Goal: Task Accomplishment & Management: Use online tool/utility

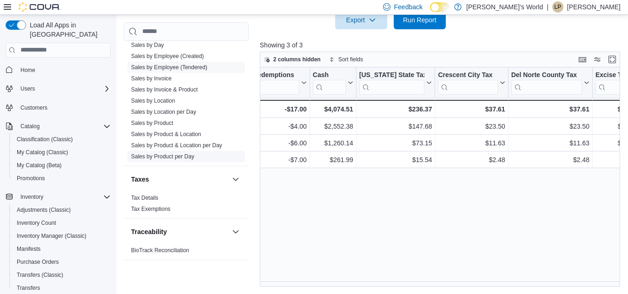
scroll to position [866, 0]
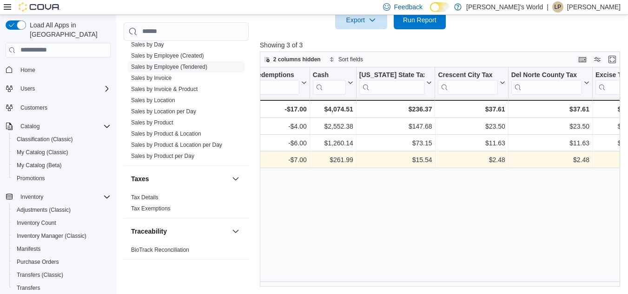
drag, startPoint x: 182, startPoint y: 58, endPoint x: 354, endPoint y: 152, distance: 196.0
click at [182, 63] on link "Sales by Employee (Tendered)" at bounding box center [169, 66] width 76 height 7
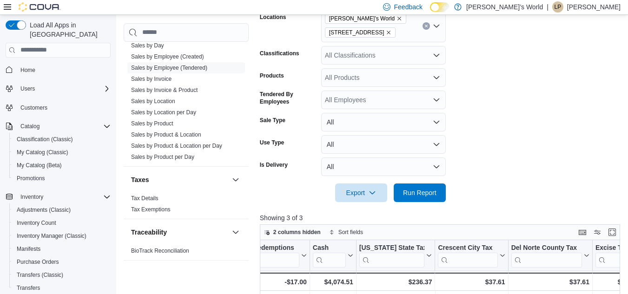
scroll to position [232, 0]
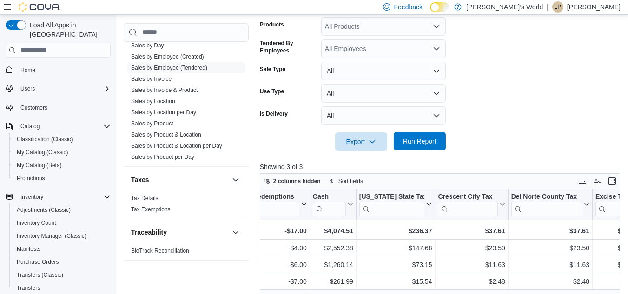
click at [418, 148] on span "Run Report" at bounding box center [419, 141] width 41 height 19
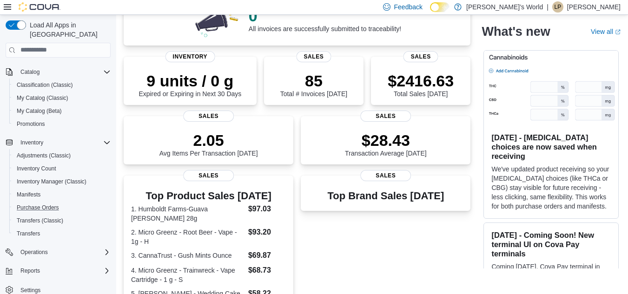
scroll to position [279, 0]
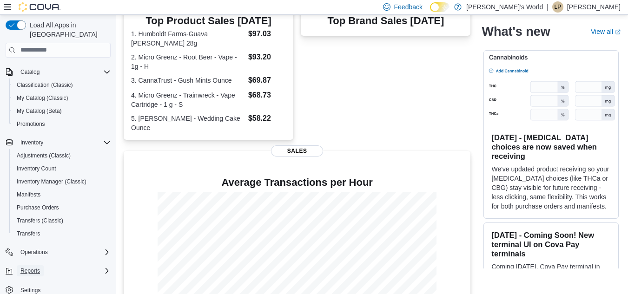
click at [29, 267] on span "Reports" at bounding box center [30, 270] width 20 height 7
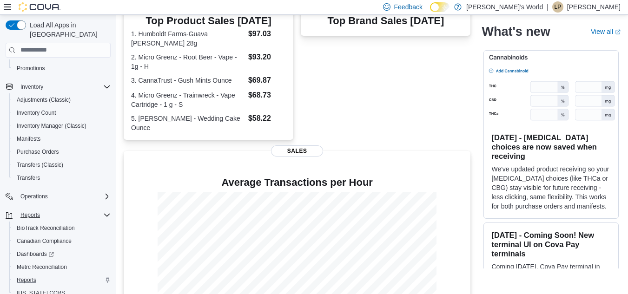
scroll to position [132, 0]
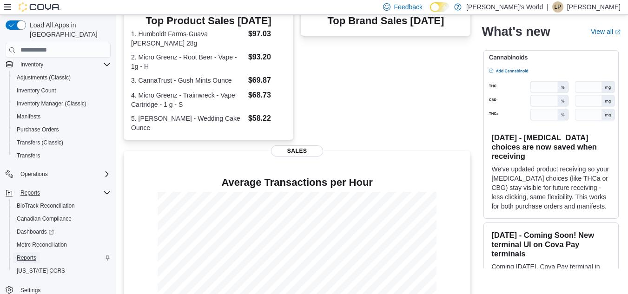
click at [26, 254] on span "Reports" at bounding box center [27, 257] width 20 height 7
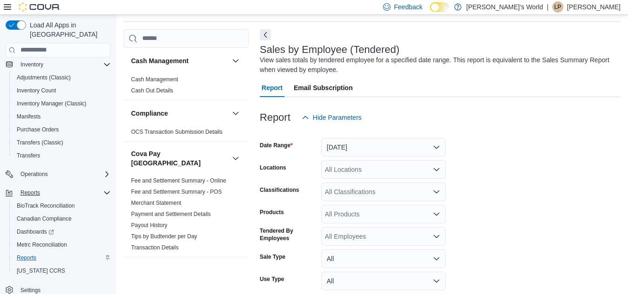
scroll to position [31, 0]
click at [342, 149] on button "[DATE]" at bounding box center [383, 147] width 125 height 19
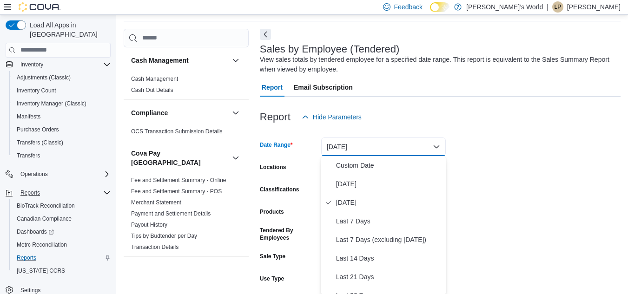
scroll to position [33, 0]
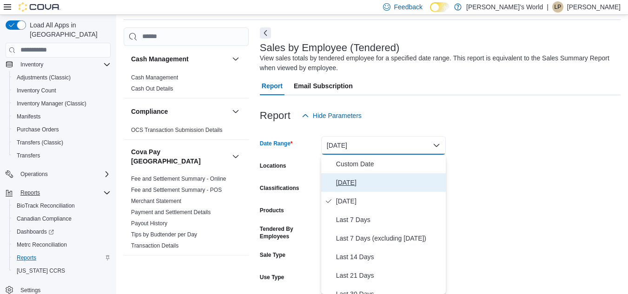
click at [348, 179] on span "[DATE]" at bounding box center [389, 182] width 106 height 11
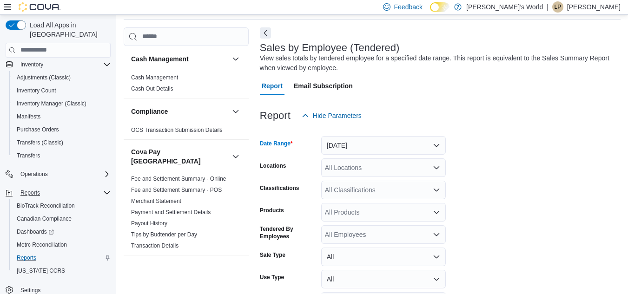
click at [371, 172] on div "All Locations" at bounding box center [383, 168] width 125 height 19
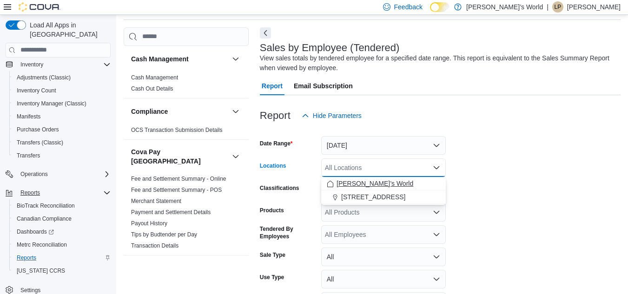
click at [357, 185] on span "[PERSON_NAME]’s World" at bounding box center [375, 183] width 77 height 9
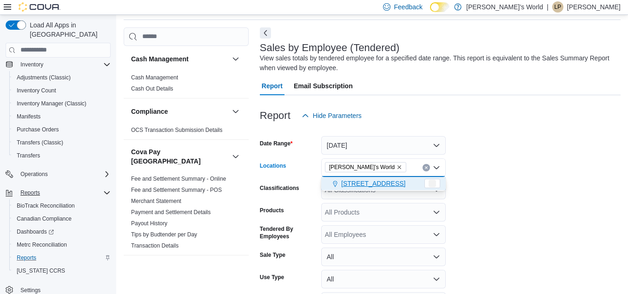
click at [358, 183] on span "[STREET_ADDRESS]" at bounding box center [373, 183] width 64 height 9
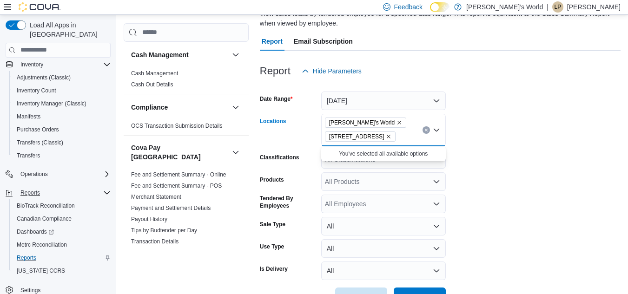
scroll to position [108, 0]
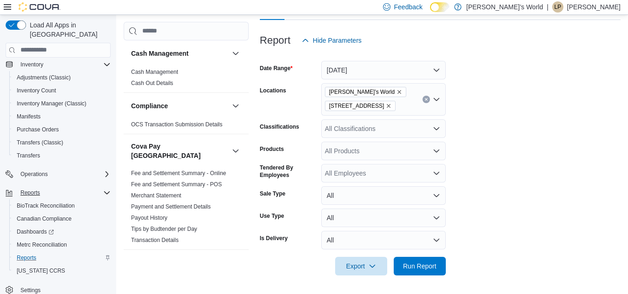
click at [483, 194] on form "Date Range [DATE] Locations Leo’s World 265 L Street Classifications All Classi…" at bounding box center [440, 163] width 361 height 226
click at [431, 268] on span "Run Report" at bounding box center [419, 265] width 33 height 9
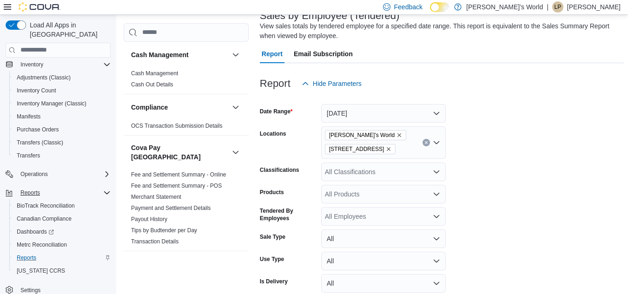
scroll to position [294, 0]
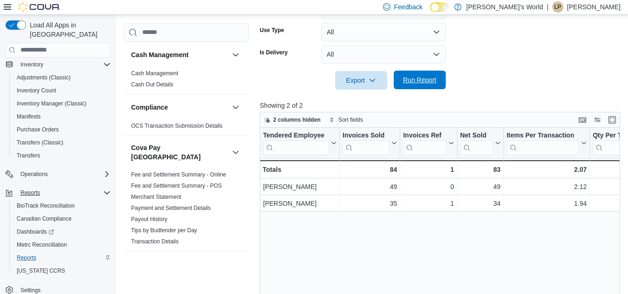
click at [419, 81] on span "Run Report" at bounding box center [419, 79] width 33 height 9
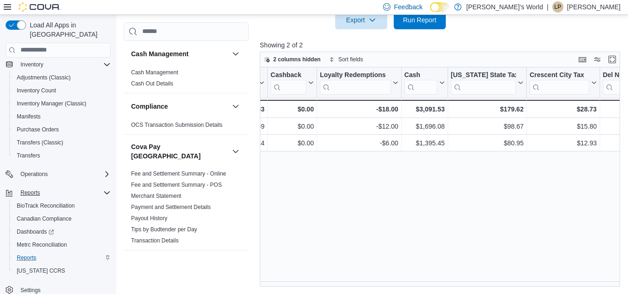
scroll to position [0, 978]
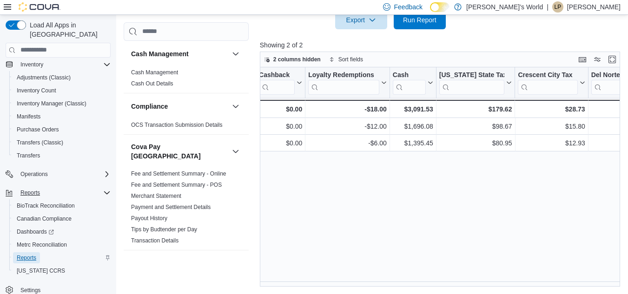
click at [20, 254] on span "Reports" at bounding box center [27, 257] width 20 height 7
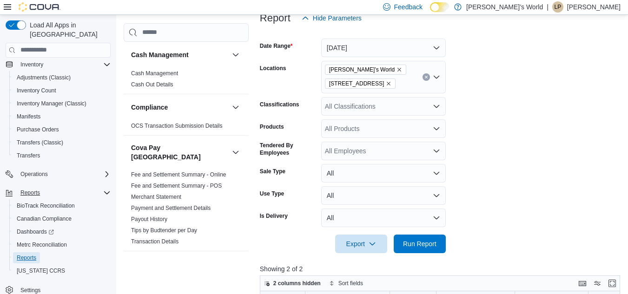
scroll to position [279, 0]
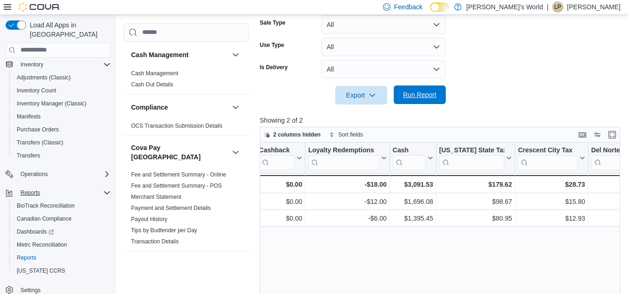
click at [425, 92] on span "Run Report" at bounding box center [419, 94] width 33 height 9
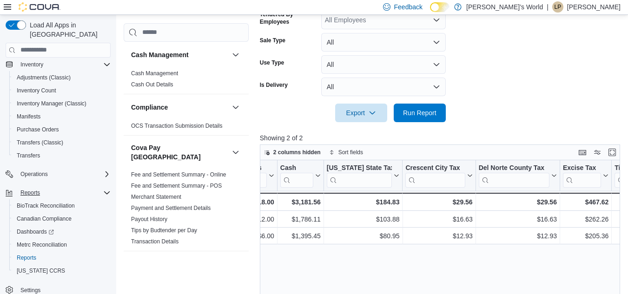
scroll to position [0, 1089]
